Goal: Find specific page/section: Find specific page/section

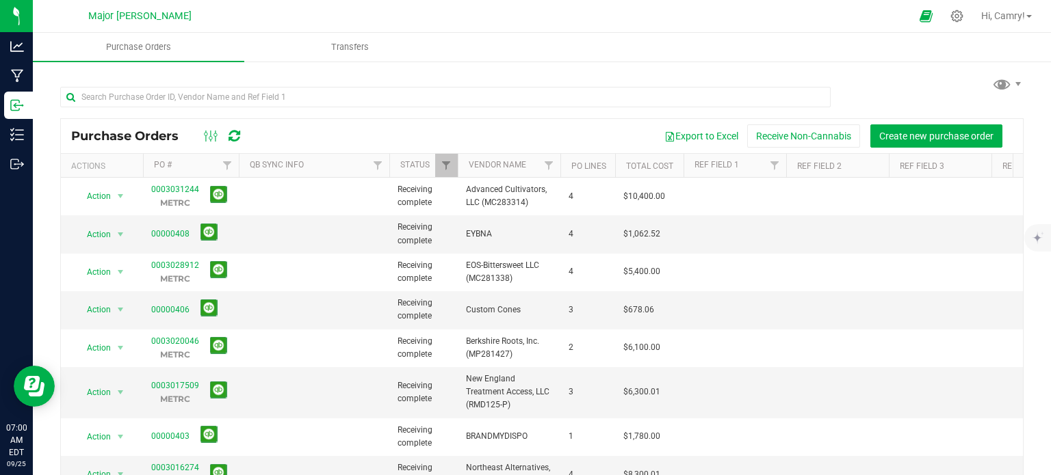
click at [991, 119] on div "Purchase Orders Export to Excel Receive Non-Cannabis Create new purchase order" at bounding box center [542, 136] width 962 height 34
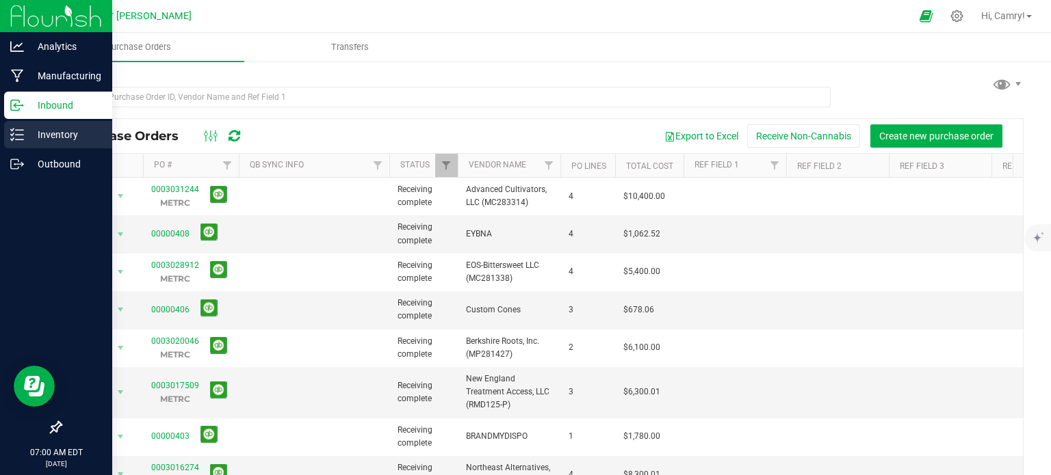
click at [21, 132] on icon at bounding box center [17, 135] width 14 height 14
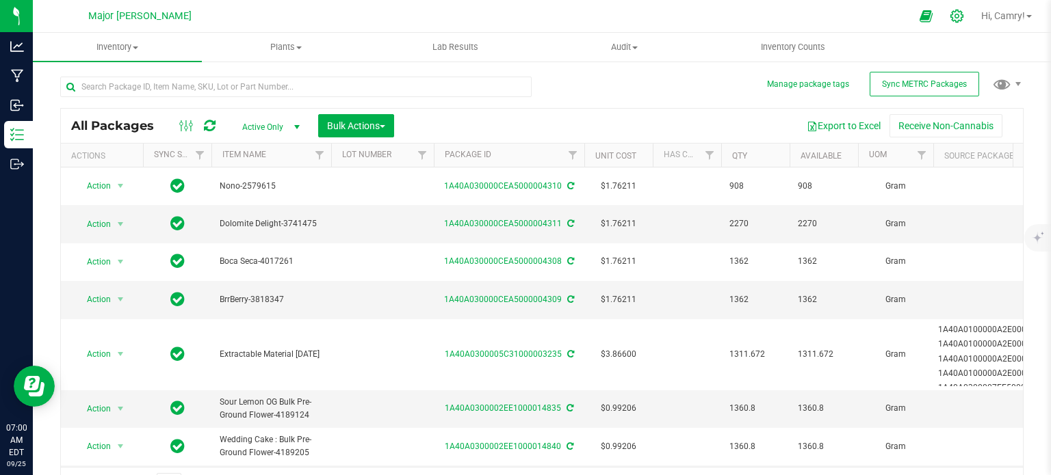
click at [949, 16] on icon at bounding box center [956, 16] width 14 height 14
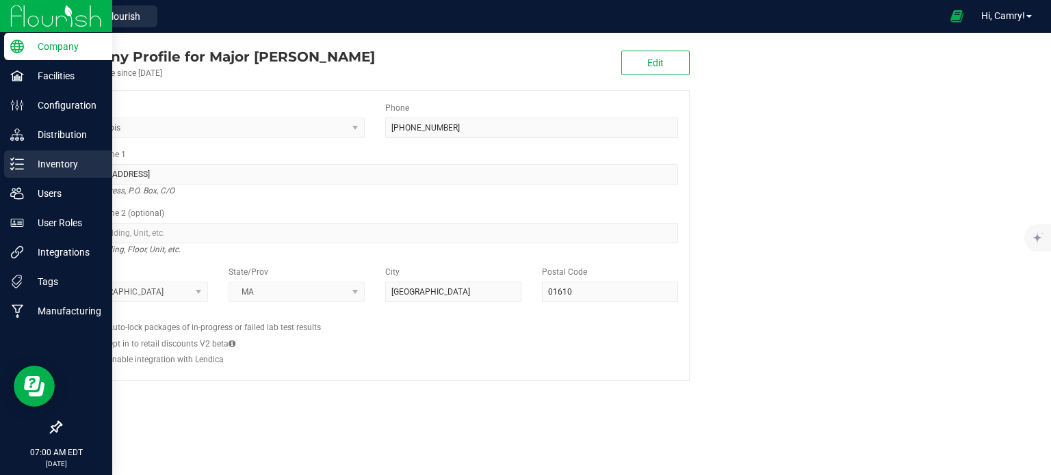
click at [57, 162] on p "Inventory" at bounding box center [65, 164] width 82 height 16
